Goal: Task Accomplishment & Management: Use online tool/utility

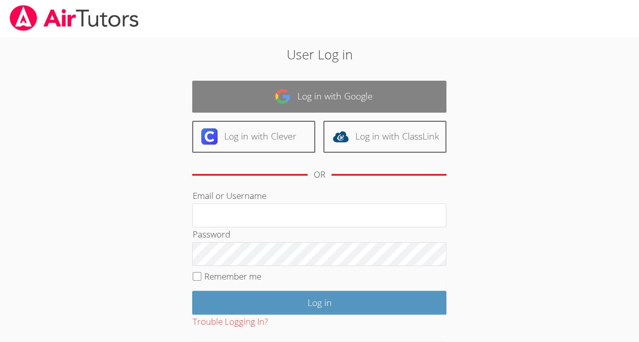
click at [312, 93] on link "Log in with Google" at bounding box center [319, 97] width 254 height 32
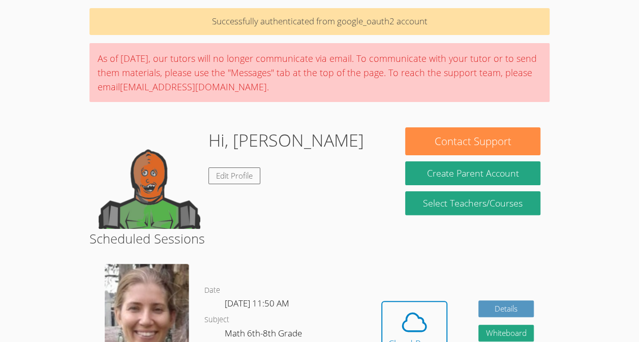
scroll to position [66, 0]
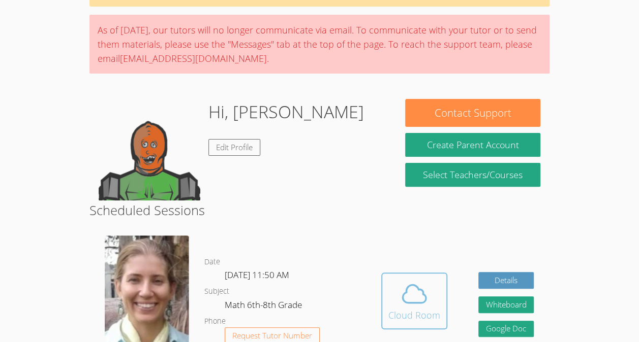
click at [437, 300] on span at bounding box center [414, 294] width 52 height 28
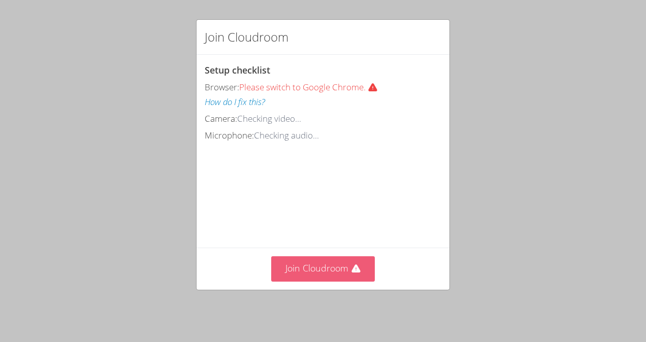
click at [332, 278] on button "Join Cloudroom" at bounding box center [323, 269] width 104 height 25
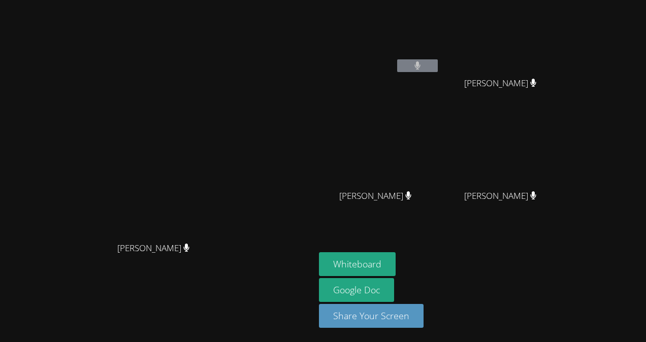
click at [223, 139] on video at bounding box center [157, 151] width 152 height 173
click at [396, 262] on button "Whiteboard" at bounding box center [357, 265] width 77 height 24
click at [319, 253] on button "Whiteboard" at bounding box center [357, 265] width 77 height 24
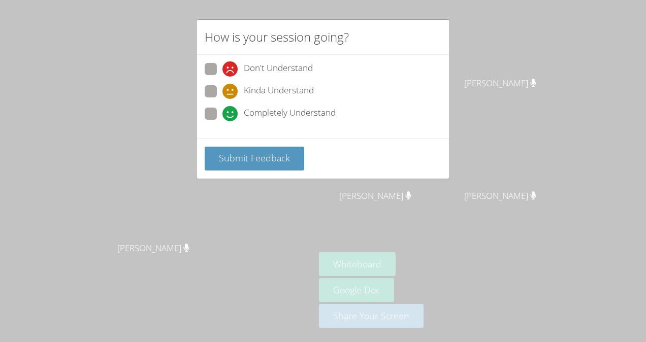
click at [315, 114] on span "Completely Understand" at bounding box center [290, 113] width 92 height 15
click at [231, 114] on input "Completely Understand" at bounding box center [227, 112] width 9 height 9
radio input "true"
click at [264, 157] on span "Submit Feedback" at bounding box center [254, 158] width 71 height 12
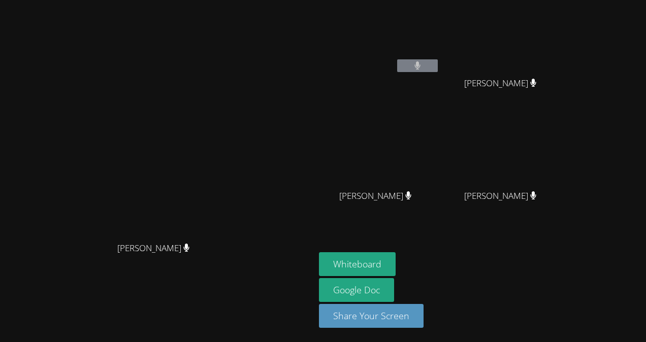
click at [81, 144] on video at bounding box center [157, 151] width 152 height 173
click at [424, 313] on button "Share Your Screen" at bounding box center [371, 316] width 105 height 24
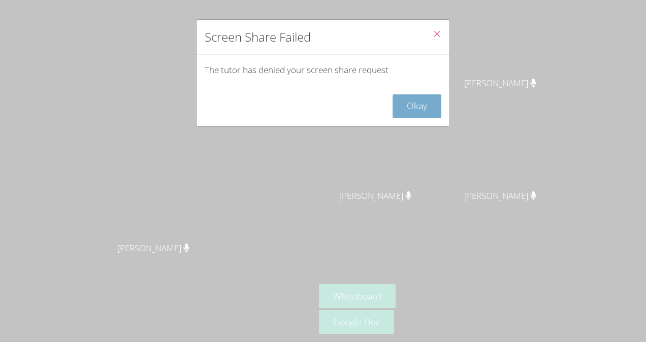
click at [393, 106] on button "Okay" at bounding box center [417, 107] width 49 height 24
